Goal: Find specific page/section: Find specific page/section

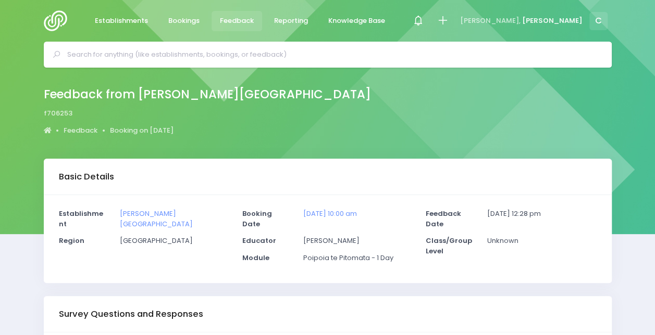
click at [244, 56] on input "text" at bounding box center [332, 55] width 530 height 16
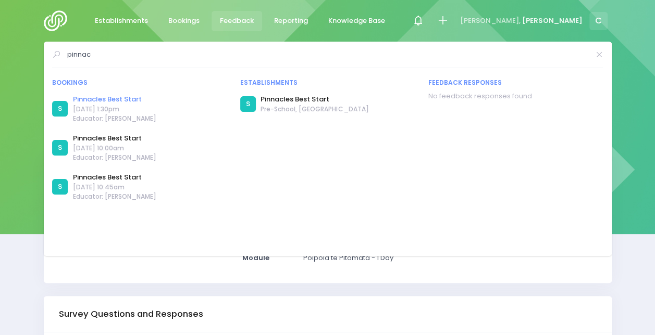
type input "pinnac"
click at [108, 101] on link "Pinnacles Best Start" at bounding box center [114, 99] width 83 height 10
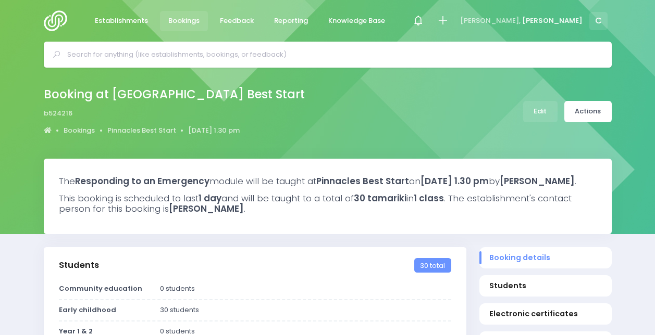
select select "5"
